Goal: Information Seeking & Learning: Learn about a topic

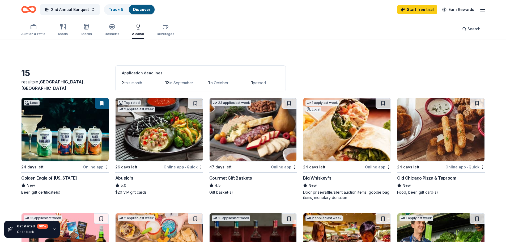
scroll to position [266, 0]
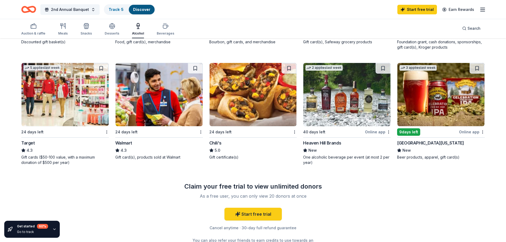
click at [140, 28] on div "button" at bounding box center [138, 26] width 12 height 6
click at [160, 32] on div "Beverages" at bounding box center [166, 33] width 18 height 4
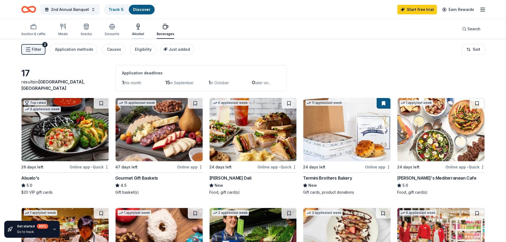
click at [138, 32] on div "Alcohol" at bounding box center [138, 34] width 12 height 4
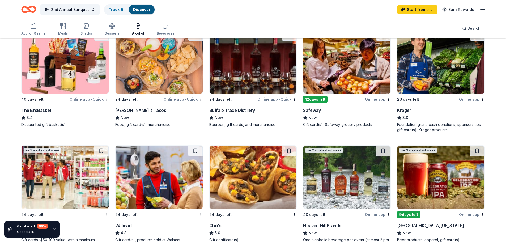
scroll to position [157, 0]
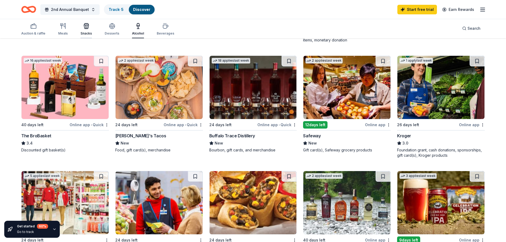
click at [84, 26] on icon "button" at bounding box center [86, 26] width 6 height 6
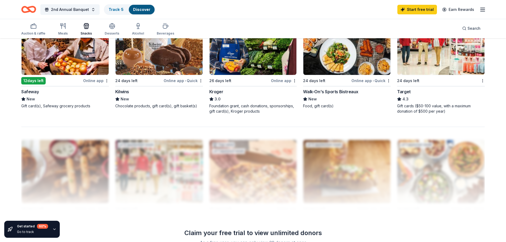
scroll to position [425, 0]
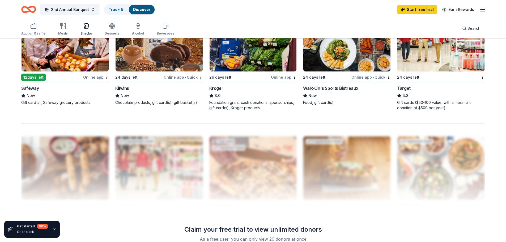
drag, startPoint x: 33, startPoint y: 30, endPoint x: 113, endPoint y: 132, distance: 130.1
click at [33, 30] on div "Auction & raffle" at bounding box center [33, 29] width 24 height 13
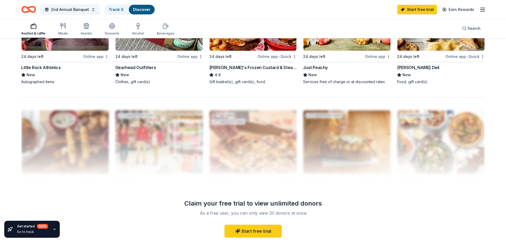
scroll to position [519, 0]
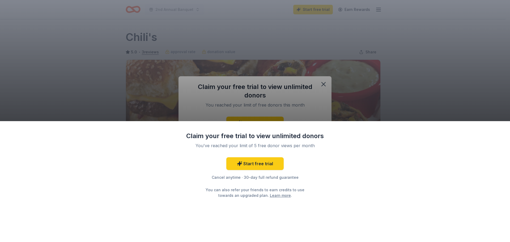
click at [467, 67] on div "Claim your free trial to view unlimited donors You've reached your limit of 5 f…" at bounding box center [255, 121] width 510 height 242
